Goal: Find specific page/section

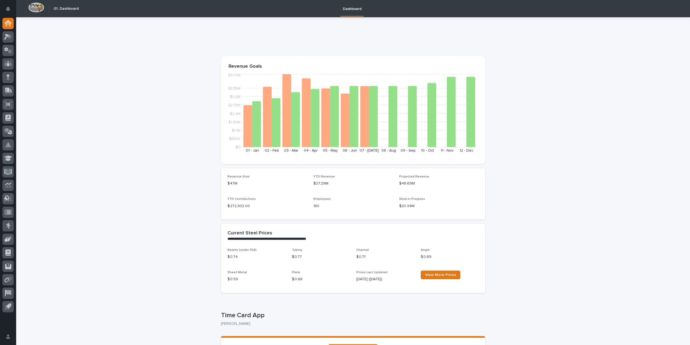
scroll to position [54, 0]
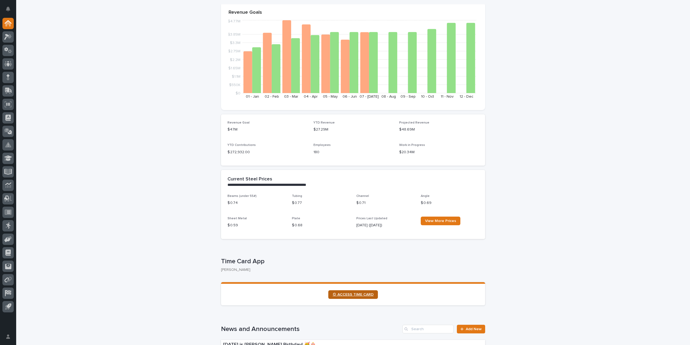
click at [356, 296] on span "⏲ ACCESS TIME CARD" at bounding box center [353, 294] width 41 height 4
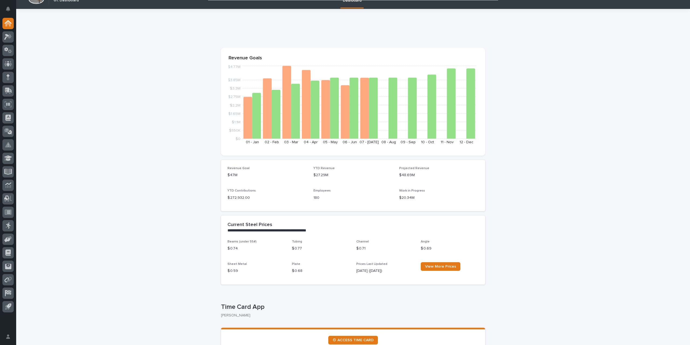
scroll to position [0, 0]
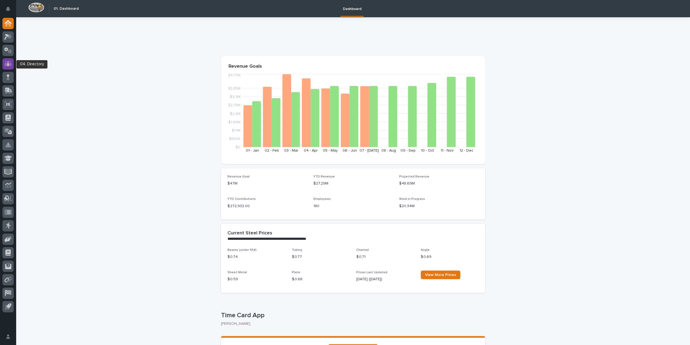
click at [9, 67] on div at bounding box center [7, 63] width 11 height 11
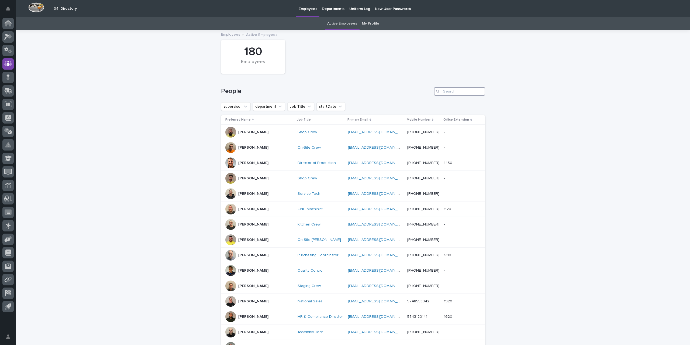
click at [458, 92] on input "Search" at bounding box center [459, 91] width 51 height 9
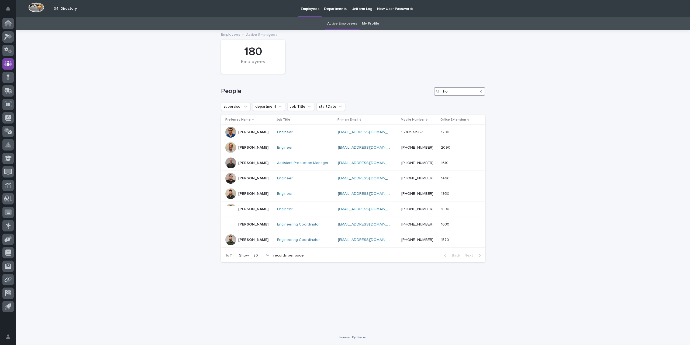
type input "h"
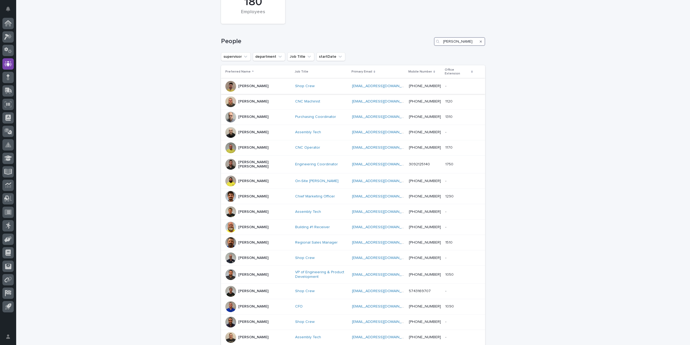
scroll to position [108, 0]
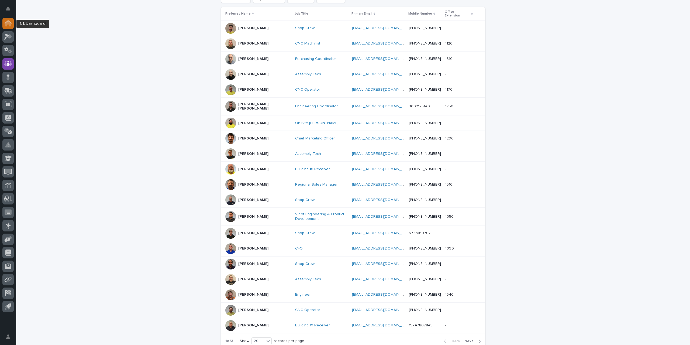
type input "[PERSON_NAME]"
click at [9, 23] on icon at bounding box center [7, 23] width 5 height 5
